Goal: Participate in discussion: Engage in conversation with other users on a specific topic

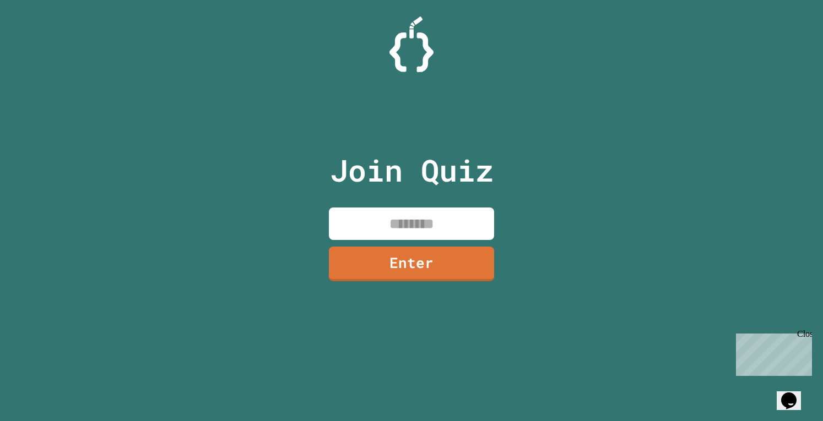
click at [368, 219] on input at bounding box center [411, 224] width 165 height 32
type input "********"
click at [392, 258] on link "Enter" at bounding box center [411, 263] width 166 height 35
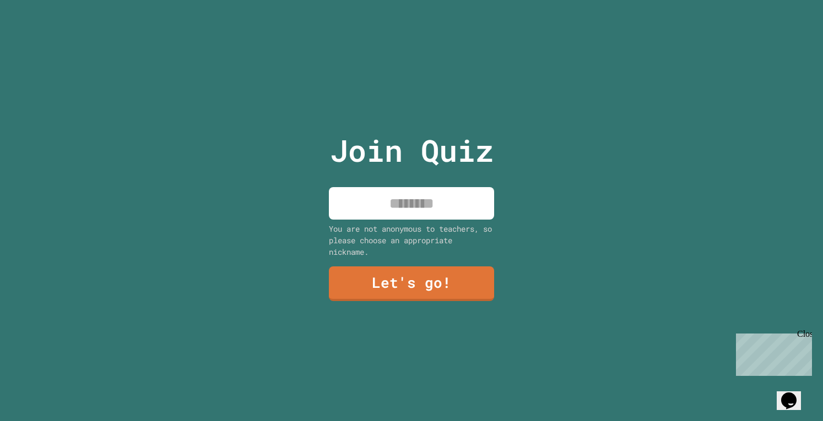
click at [425, 267] on link "Let's go!" at bounding box center [411, 284] width 165 height 35
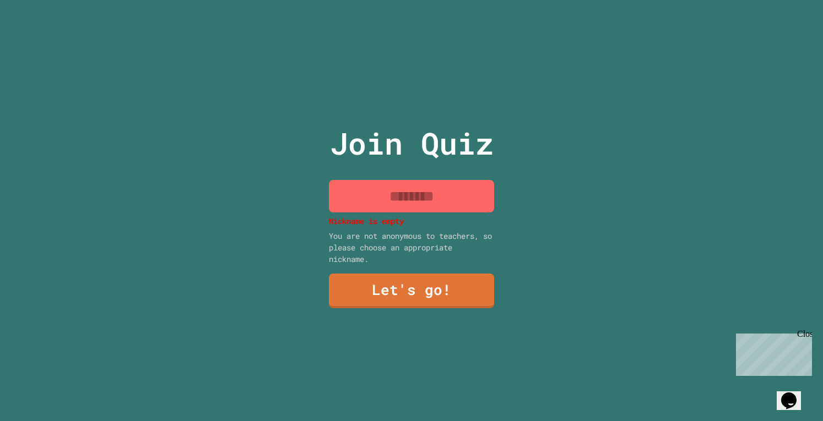
click at [437, 267] on div "Join Quiz Nickname is empty You are not anonymous to teachers, so please choose…" at bounding box center [412, 210] width 186 height 421
click at [404, 268] on div "Join Quiz Nickname is empty You are not anonymous to teachers, so please choose…" at bounding box center [412, 210] width 186 height 421
click at [418, 265] on div "Join Quiz Nickname is empty You are not anonymous to teachers, so please choose…" at bounding box center [412, 210] width 186 height 421
click at [400, 274] on link "Let's go!" at bounding box center [411, 291] width 165 height 35
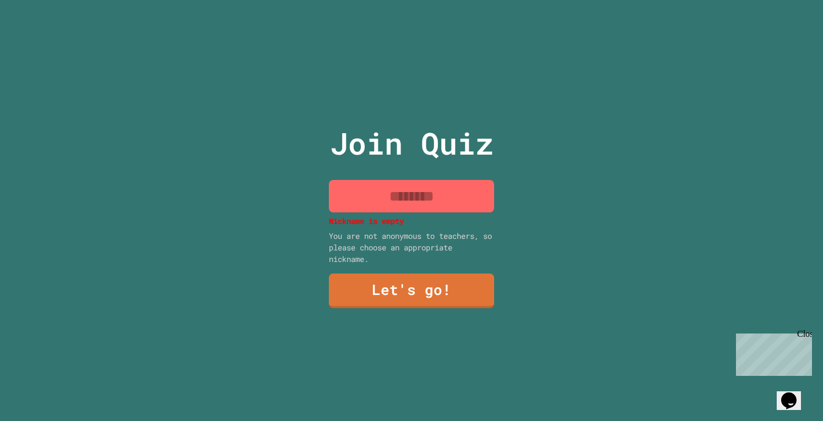
click at [400, 274] on link "Let's go!" at bounding box center [411, 291] width 165 height 35
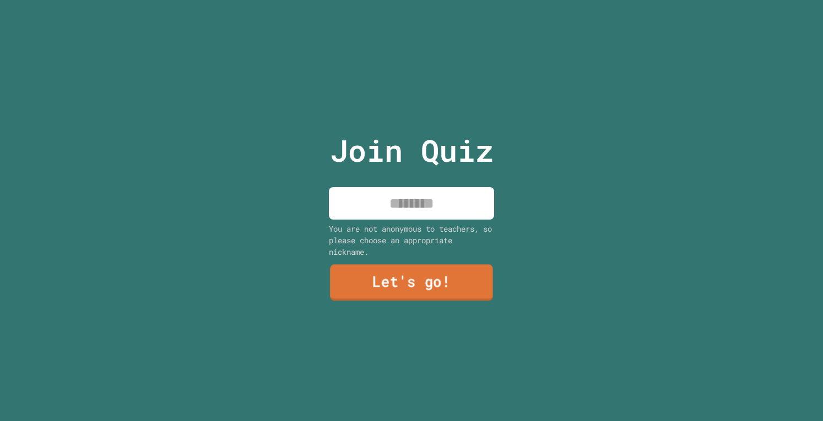
click at [416, 267] on link "Let's go!" at bounding box center [411, 283] width 163 height 36
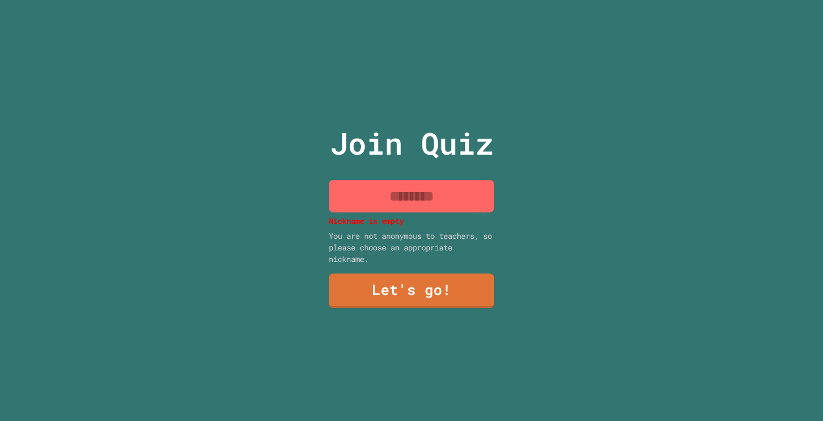
click at [404, 197] on input at bounding box center [411, 196] width 165 height 32
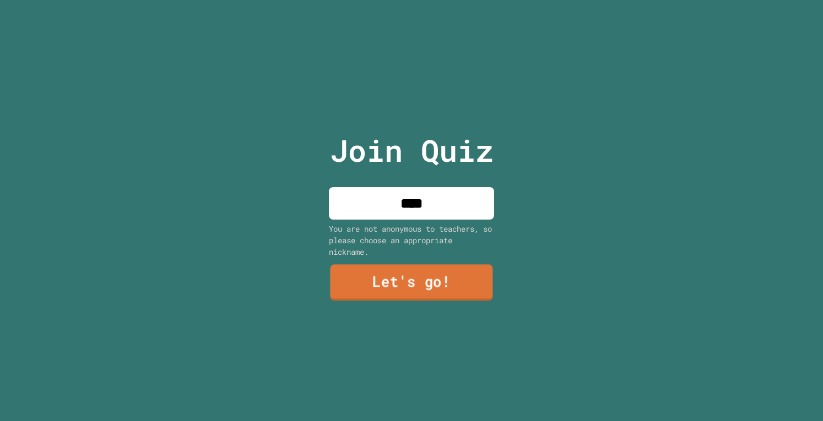
click at [450, 281] on link "Let's go!" at bounding box center [411, 283] width 162 height 36
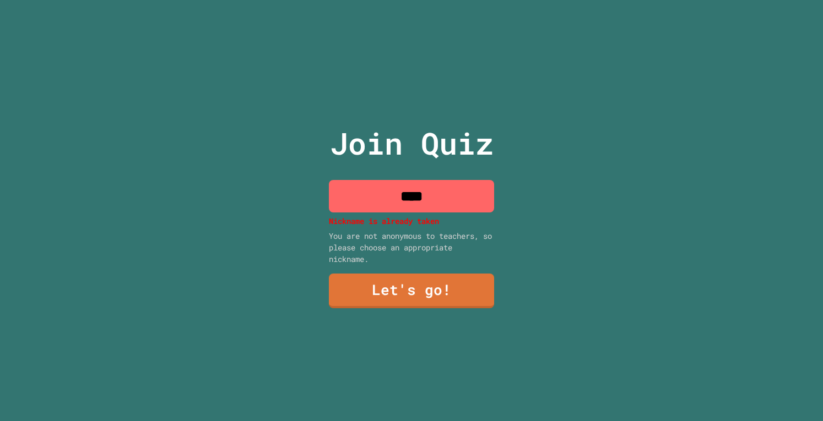
click at [448, 190] on input "****" at bounding box center [411, 196] width 165 height 32
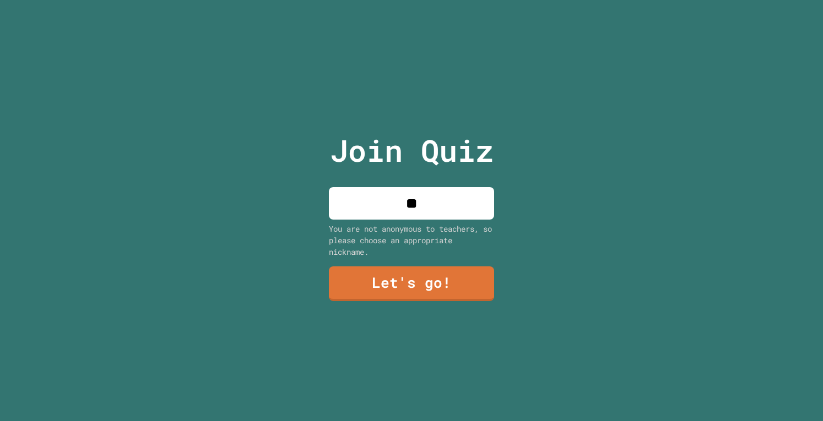
type input "*"
type input "*********"
click at [452, 280] on link "Let's go!" at bounding box center [411, 283] width 167 height 36
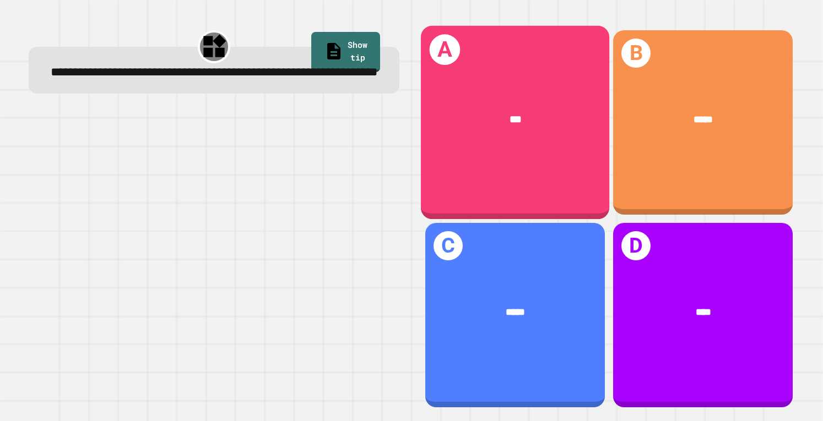
click at [492, 149] on div "A ***" at bounding box center [515, 122] width 188 height 194
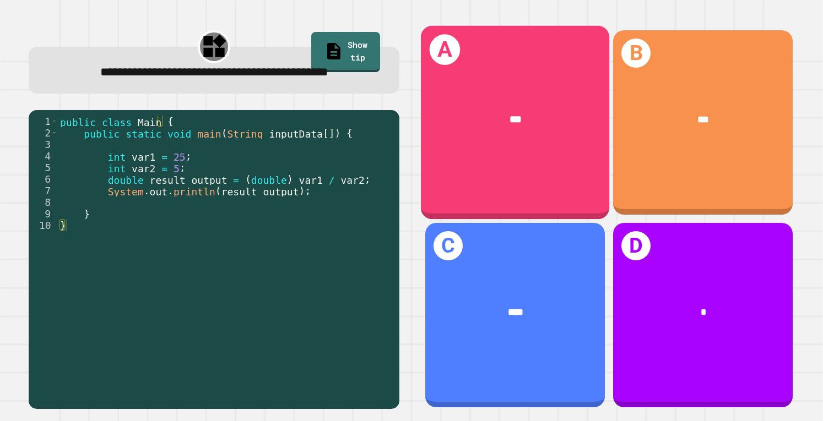
click at [479, 133] on div "***" at bounding box center [515, 119] width 188 height 56
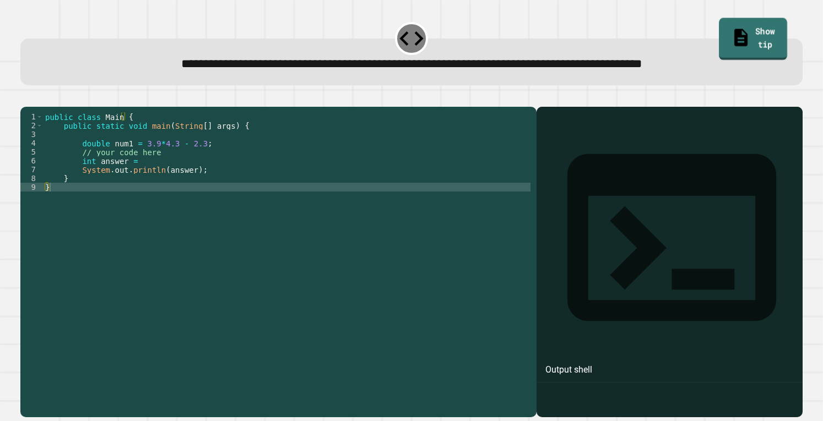
click at [723, 40] on link "Show tip" at bounding box center [753, 39] width 68 height 42
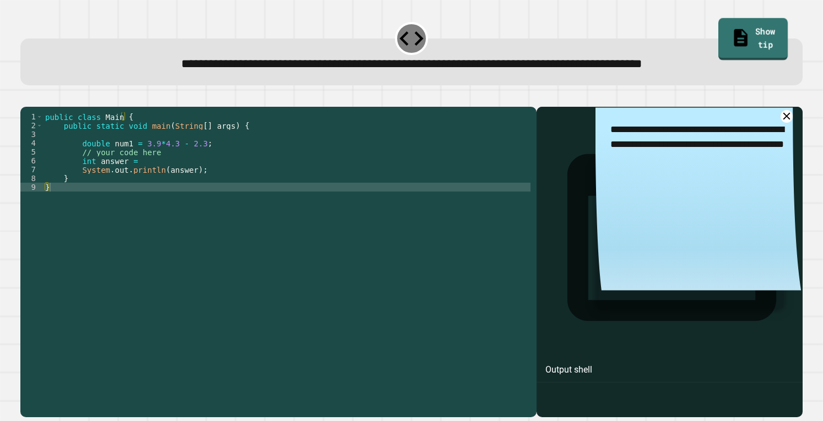
click at [718, 34] on link "Show tip" at bounding box center [752, 39] width 69 height 42
click at [720, 32] on link "Show tip" at bounding box center [752, 39] width 69 height 42
click at [723, 40] on link "Show tip" at bounding box center [752, 39] width 69 height 42
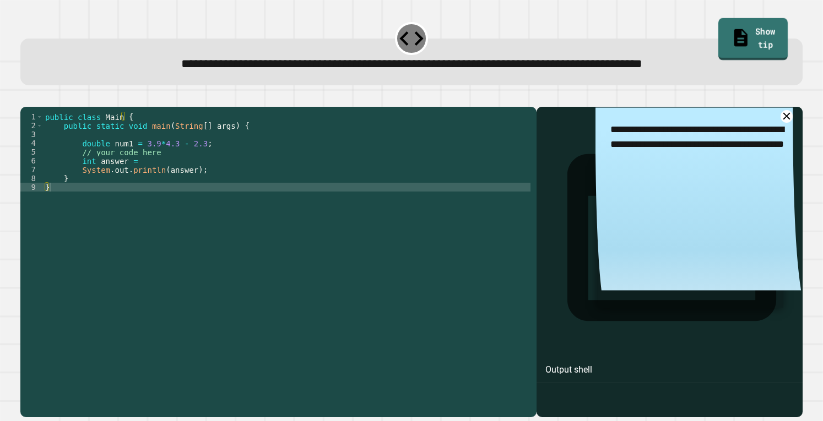
click at [723, 40] on link "Show tip" at bounding box center [752, 39] width 69 height 42
click at [742, 30] on link "Show tip" at bounding box center [752, 39] width 69 height 42
drag, startPoint x: 742, startPoint y: 30, endPoint x: 287, endPoint y: 91, distance: 458.4
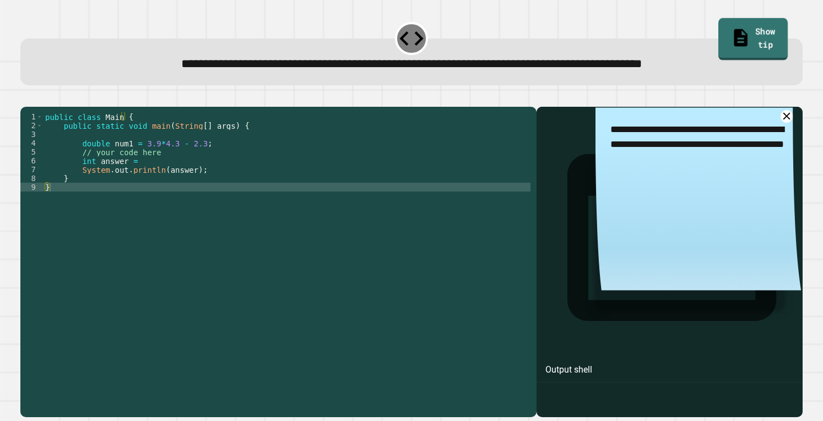
click at [287, 91] on div "**********" at bounding box center [412, 219] width 790 height 405
drag, startPoint x: 206, startPoint y: 81, endPoint x: 227, endPoint y: 110, distance: 35.8
click at [227, 110] on div "**********" at bounding box center [412, 219] width 790 height 405
click at [227, 107] on div at bounding box center [410, 100] width 781 height 13
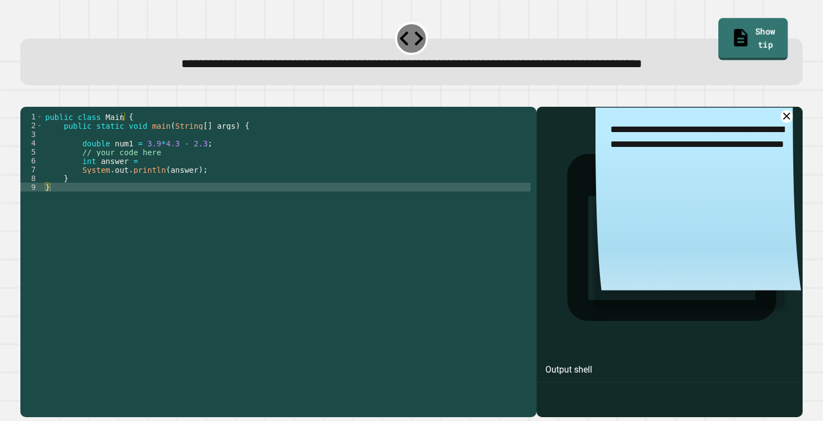
click at [718, 40] on link "Show tip" at bounding box center [752, 39] width 69 height 42
click at [731, 36] on icon at bounding box center [741, 38] width 20 height 21
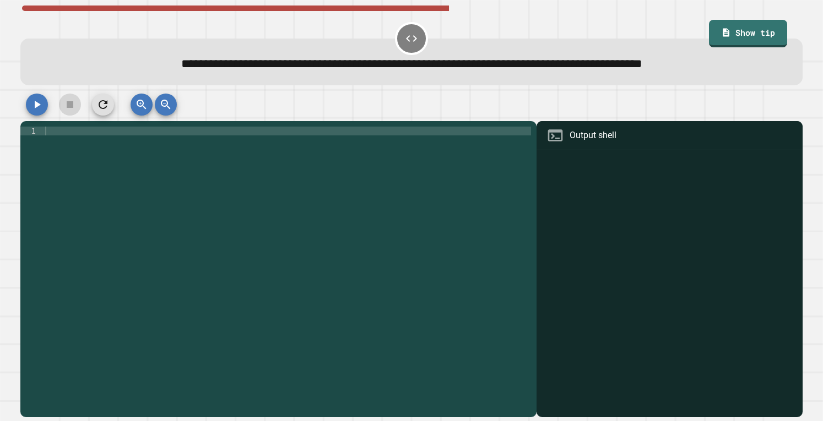
click at [370, 117] on div at bounding box center [410, 108] width 781 height 28
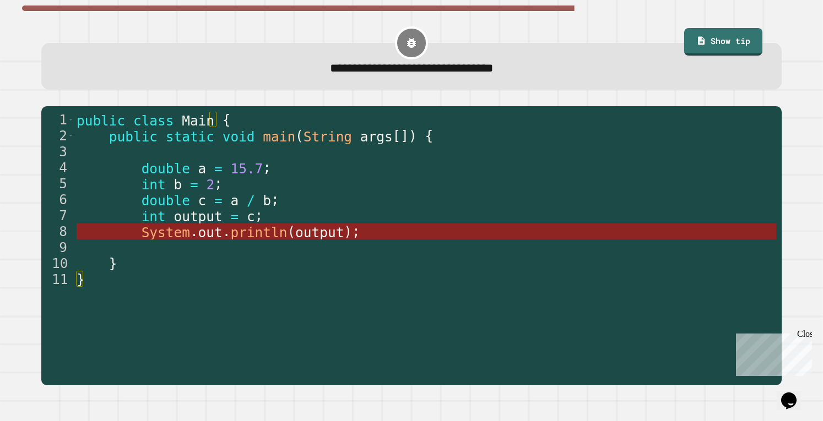
click at [295, 236] on span "output" at bounding box center [319, 232] width 48 height 16
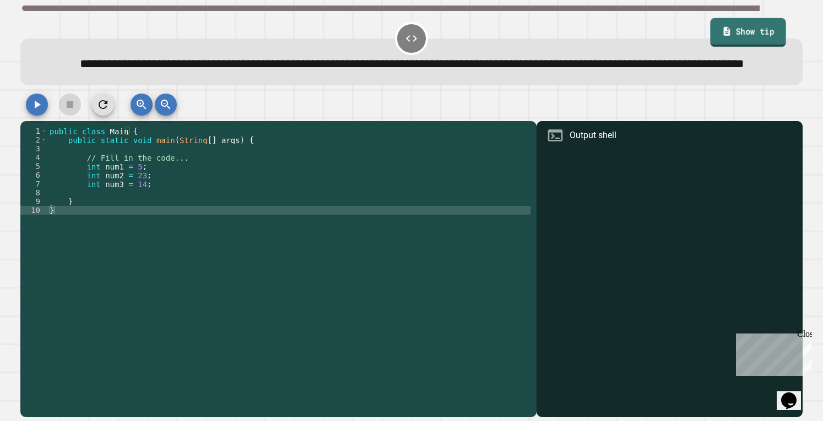
click at [740, 24] on link "Show tip" at bounding box center [748, 32] width 76 height 29
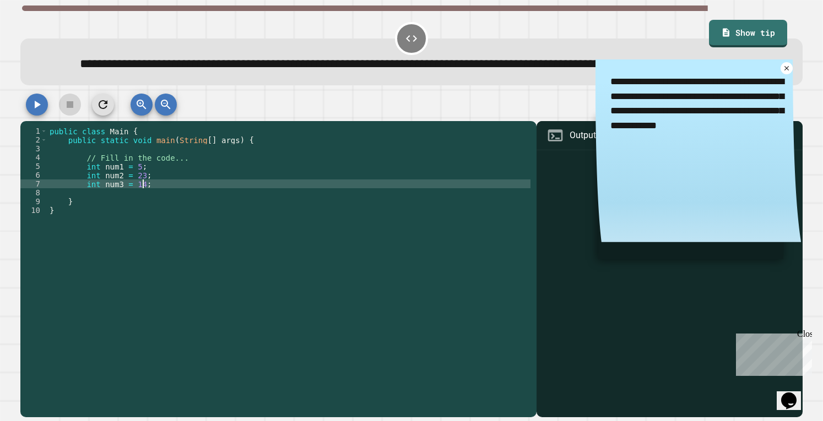
click at [165, 206] on div "public class Main { public static void main ( String [ ] args ) { // Fill in th…" at bounding box center [288, 254] width 483 height 255
click at [170, 206] on div "public class Main { public static void main ( String [ ] args ) { // Fill in th…" at bounding box center [288, 254] width 483 height 255
type textarea "**********"
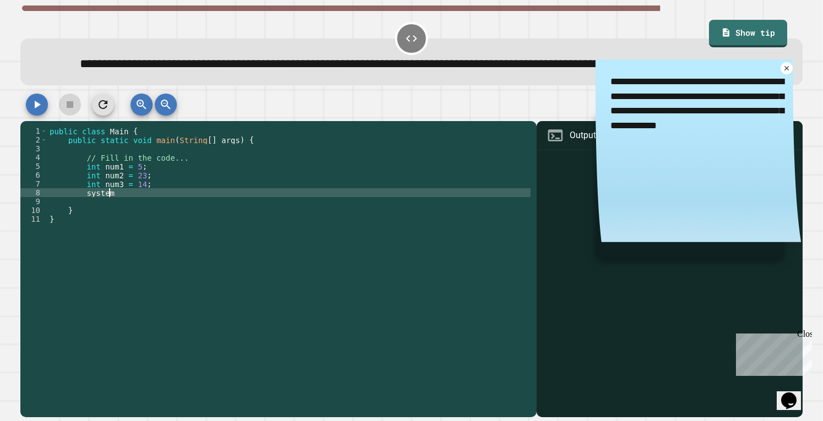
scroll to position [0, 4]
type textarea "*"
click at [122, 216] on div "public class Main { public static void main ( String [ ] args ) { // Fill in th…" at bounding box center [288, 254] width 483 height 255
click at [117, 217] on div "public class Main { public static void main ( String [ ] args ) { // Fill in th…" at bounding box center [288, 254] width 483 height 255
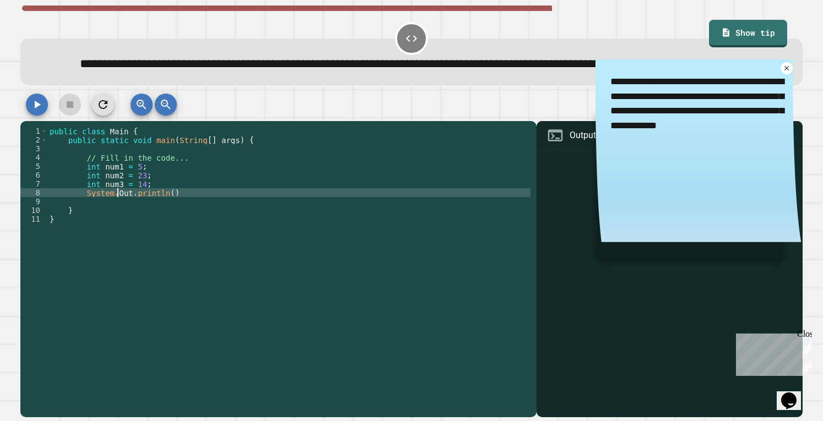
scroll to position [0, 4]
click at [188, 218] on div "public class Main { public static void main ( String [ ] args ) { // Fill in th…" at bounding box center [288, 254] width 483 height 255
click at [115, 216] on div "public class Main { public static void main ( String [ ] args ) { // Fill in th…" at bounding box center [288, 254] width 483 height 255
click at [164, 214] on div "public class Main { public static void main ( String [ ] args ) { // Fill in th…" at bounding box center [288, 254] width 483 height 255
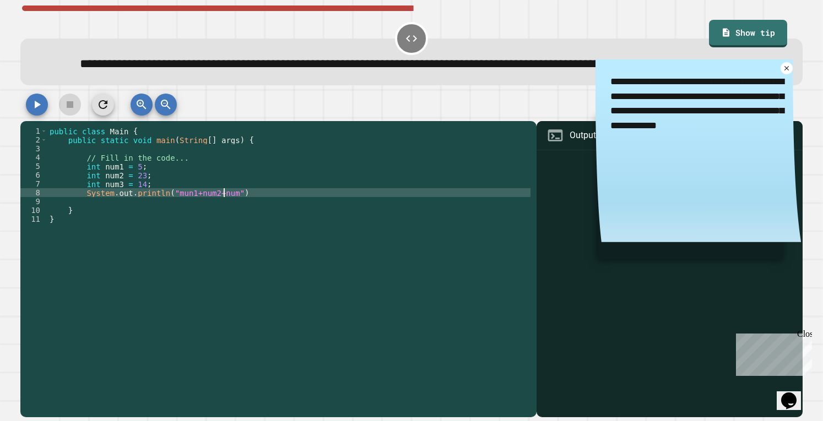
scroll to position [0, 13]
click at [161, 215] on div "public class Main { public static void main ( String [ ] args ) { // Fill in th…" at bounding box center [288, 254] width 483 height 255
click at [155, 206] on div "public class Main { public static void main ( String [ ] args ) { // Fill in th…" at bounding box center [288, 254] width 483 height 255
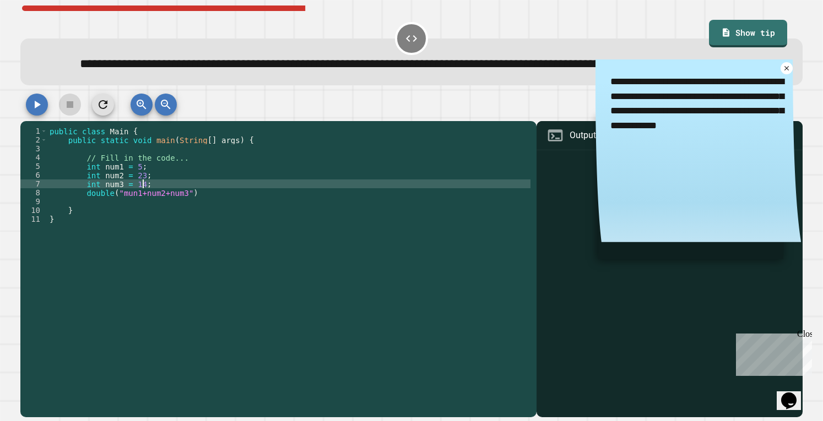
type textarea "**********"
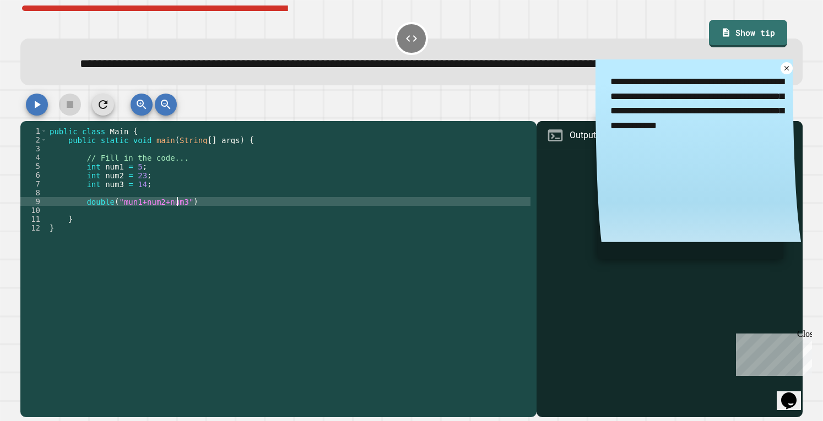
click at [179, 224] on div "public class Main { public static void main ( String [ ] args ) { // Fill in th…" at bounding box center [288, 254] width 483 height 255
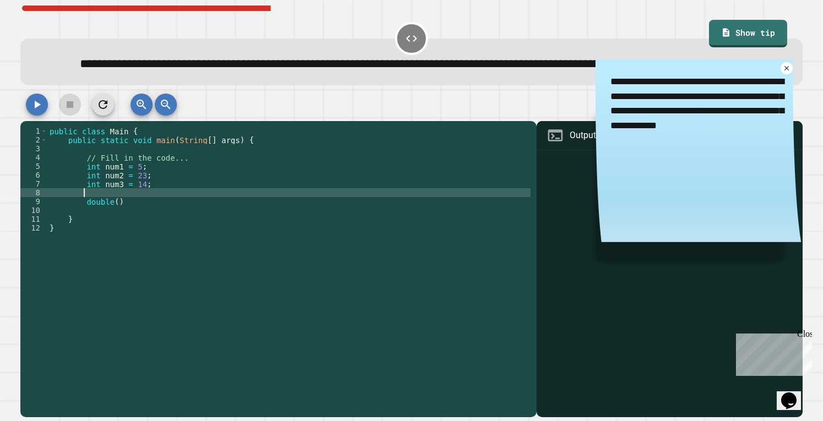
click at [110, 216] on div "public class Main { public static void main ( String [ ] args ) { // Fill in th…" at bounding box center [288, 254] width 483 height 255
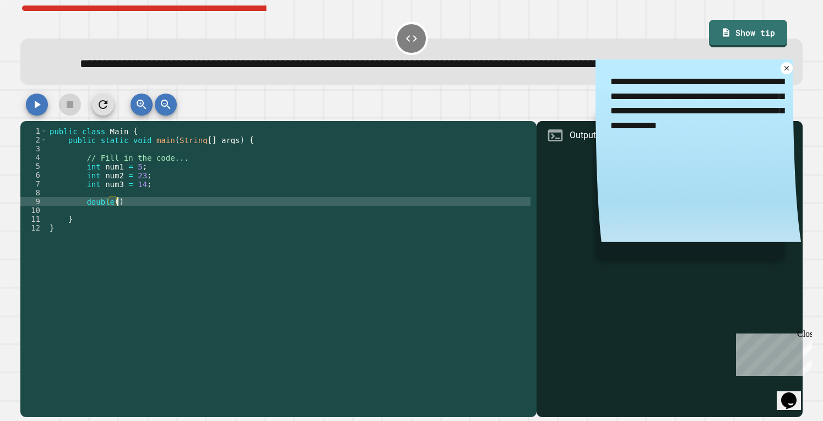
click at [120, 225] on div "public class Main { public static void main ( String [ ] args ) { // Fill in th…" at bounding box center [288, 254] width 483 height 255
type textarea "******"
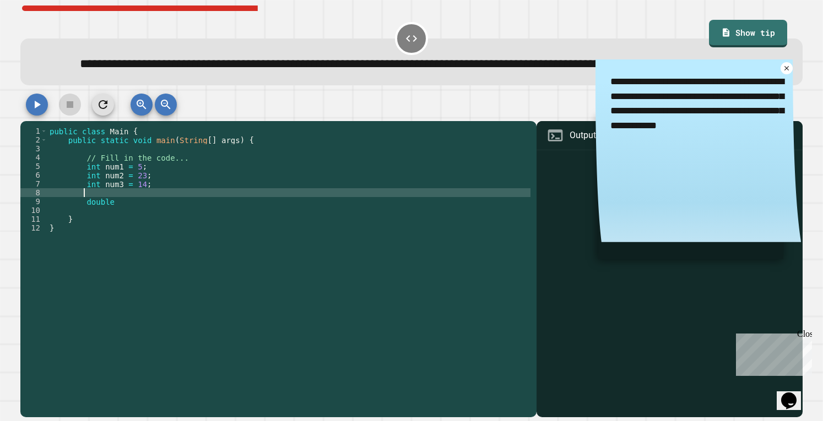
click at [94, 216] on div "public class Main { public static void main ( String [ ] args ) { // Fill in th…" at bounding box center [288, 254] width 483 height 255
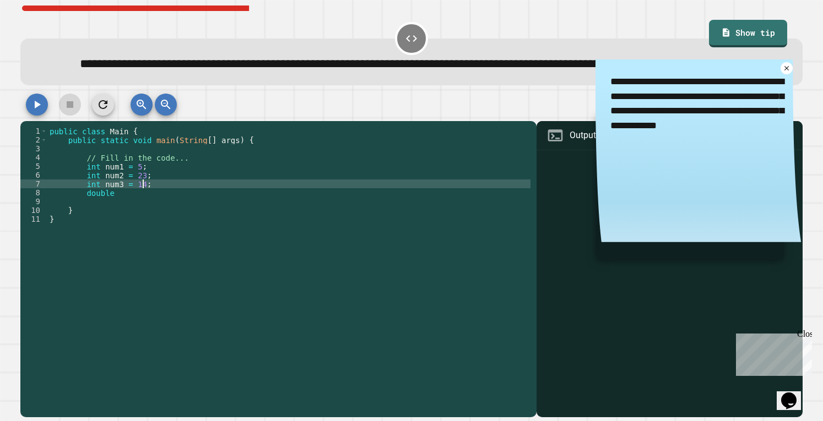
click at [121, 218] on div "public class Main { public static void main ( String [ ] args ) { // Fill in th…" at bounding box center [288, 254] width 483 height 255
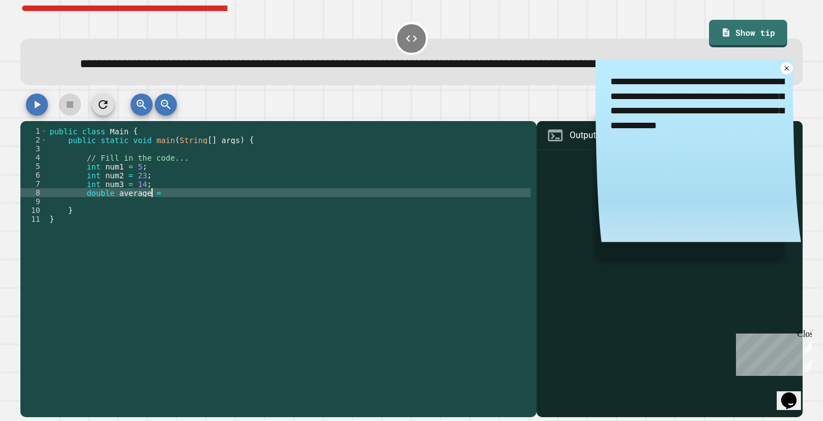
scroll to position [0, 7]
click at [210, 215] on div "public class Main { public static void main ( String [ ] args ) { // Fill in th…" at bounding box center [288, 254] width 483 height 255
type textarea "**********"
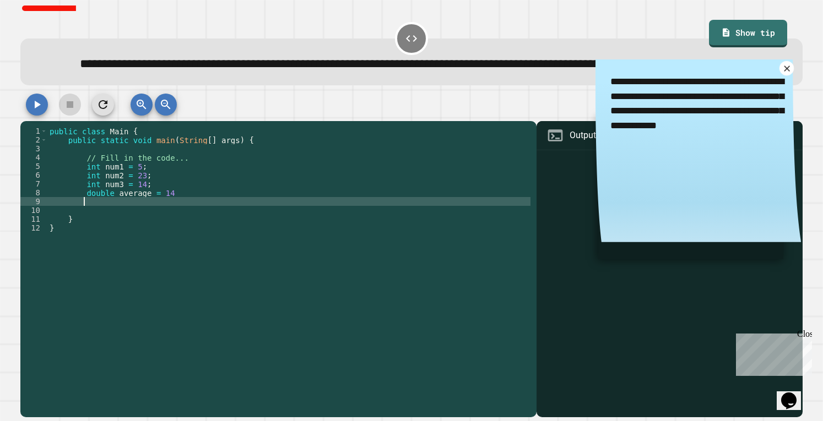
click at [784, 71] on icon at bounding box center [787, 69] width 6 height 6
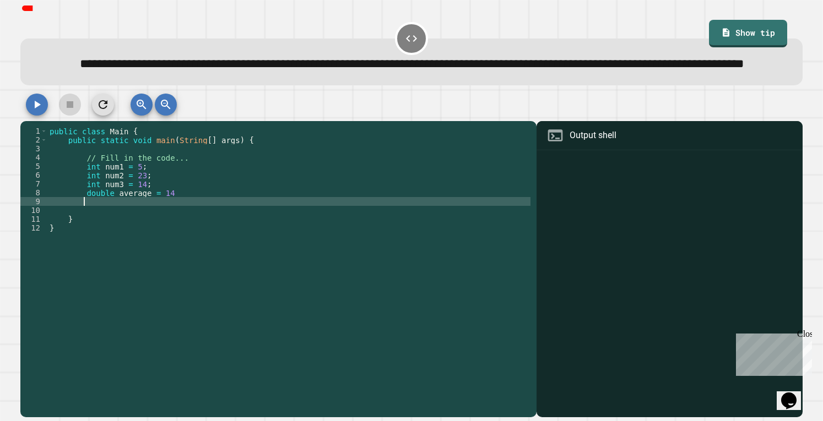
click at [99, 227] on div "public class Main { public static void main ( String [ ] args ) { // Fill in th…" at bounding box center [288, 254] width 483 height 255
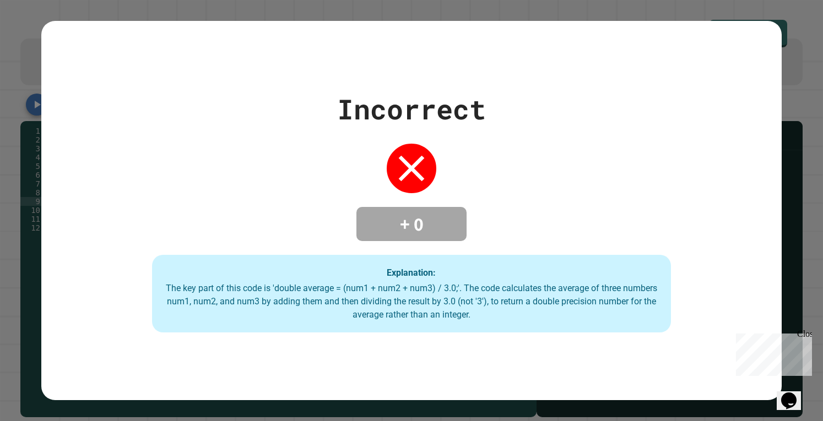
type textarea "**********"
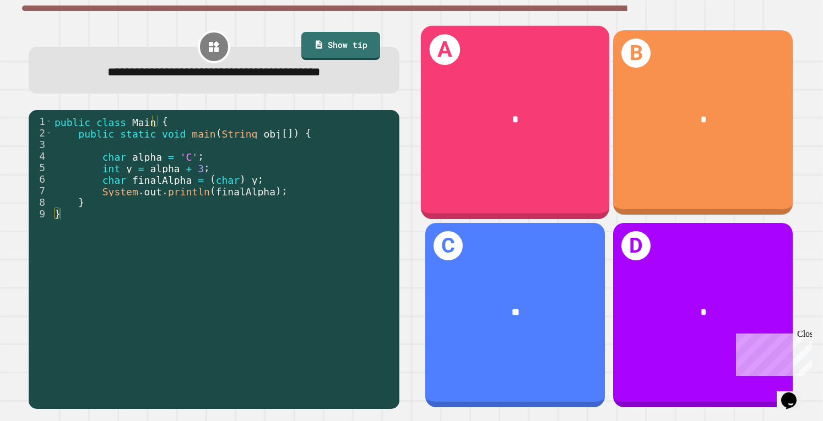
click at [479, 117] on div "*" at bounding box center [515, 119] width 147 height 15
